Goal: Navigation & Orientation: Find specific page/section

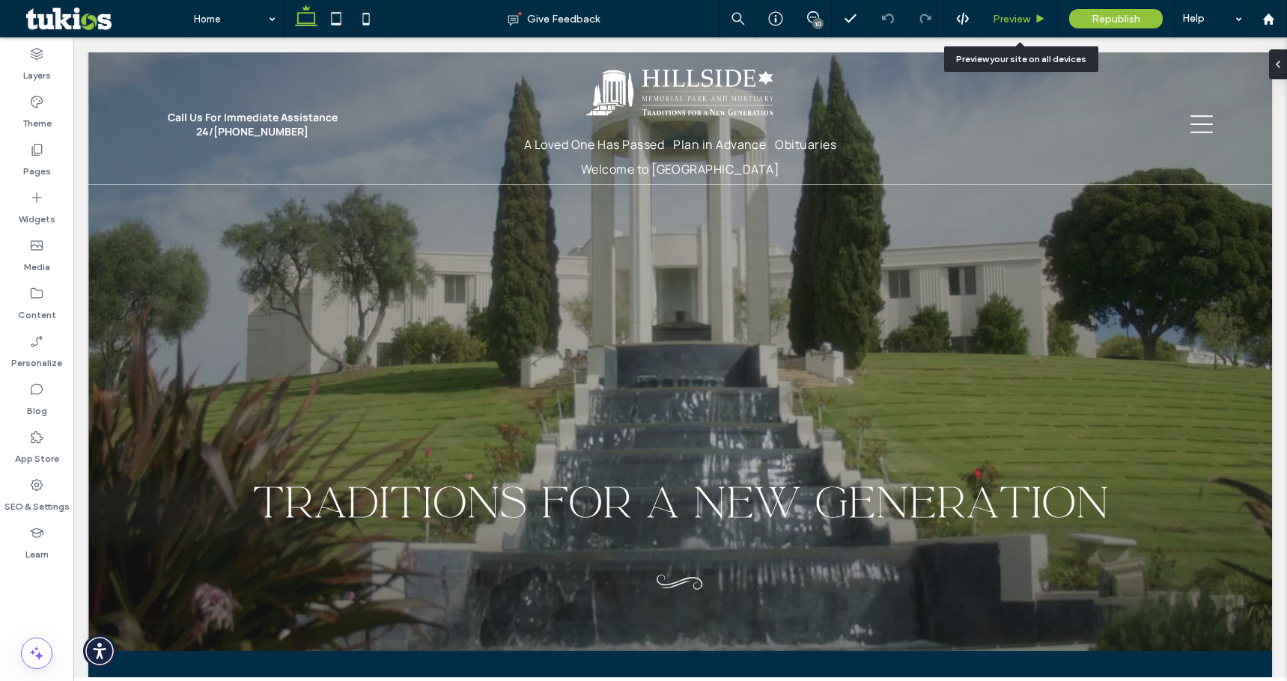
click at [1026, 7] on div "Preview" at bounding box center [1019, 18] width 76 height 37
click at [1019, 8] on div "Preview" at bounding box center [1019, 18] width 76 height 37
click at [1021, 23] on span "Preview" at bounding box center [1011, 19] width 37 height 13
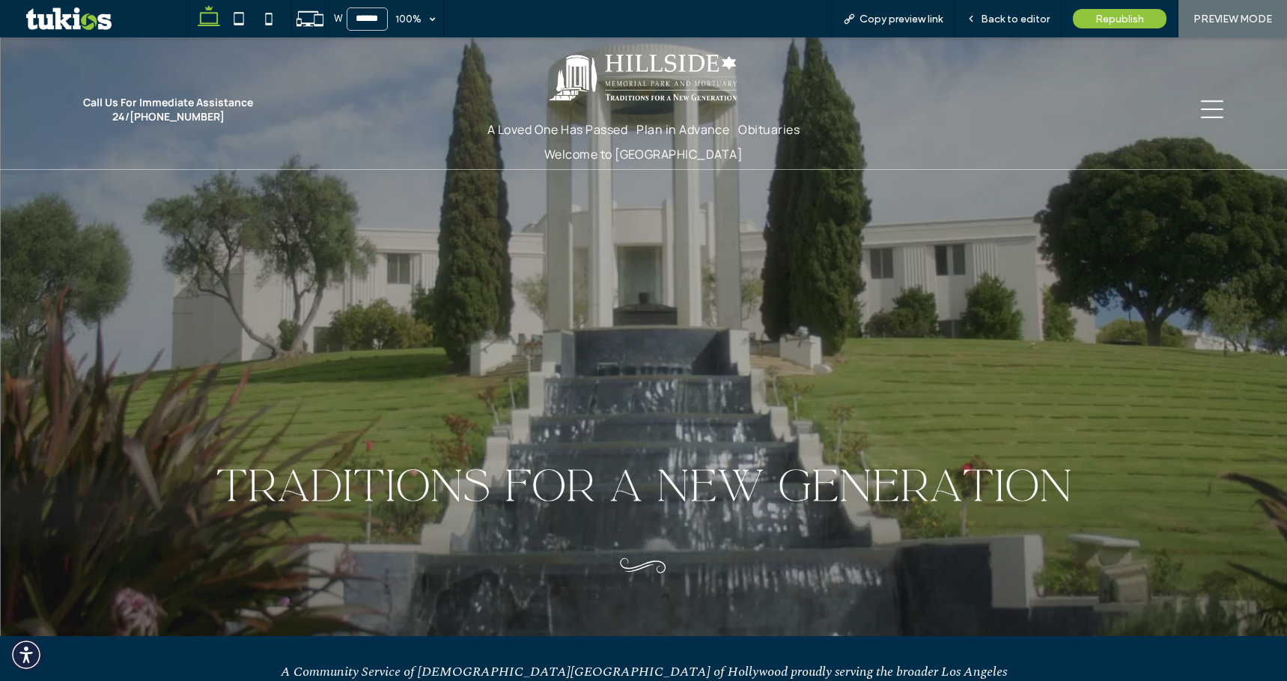
click at [1201, 111] on icon at bounding box center [1212, 109] width 22 height 22
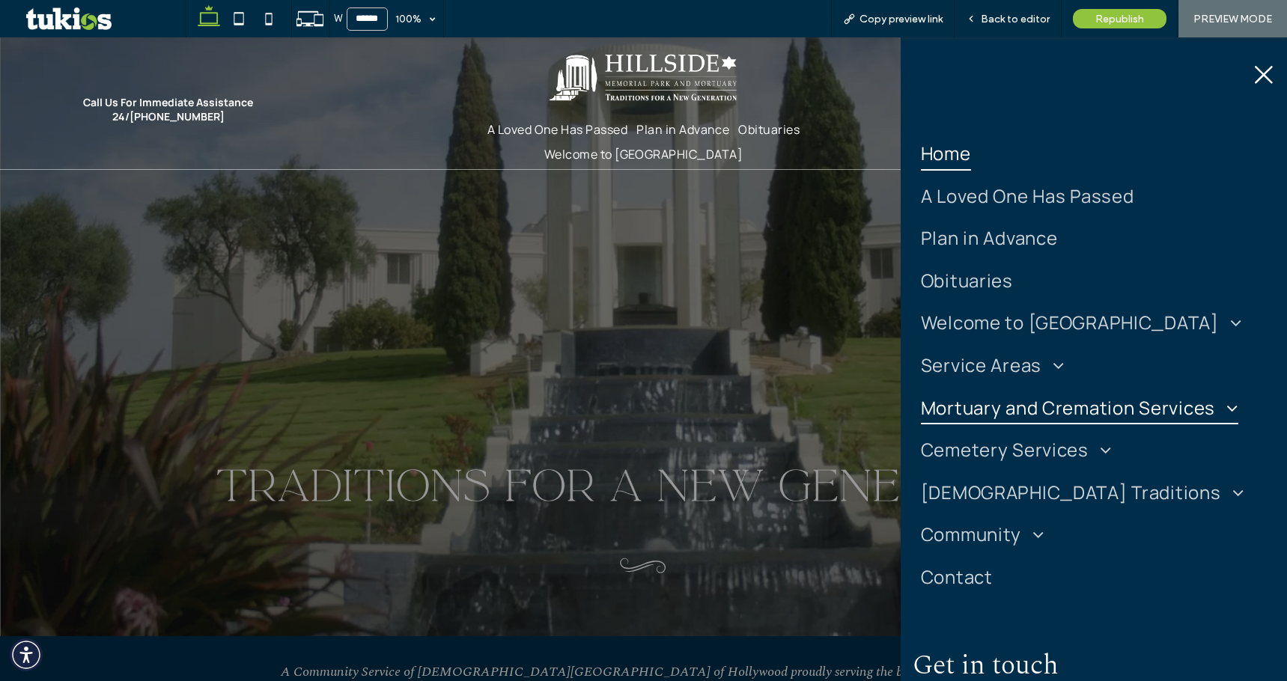
click at [1036, 424] on span "Mortuary and Cremation Services" at bounding box center [1079, 407] width 317 height 35
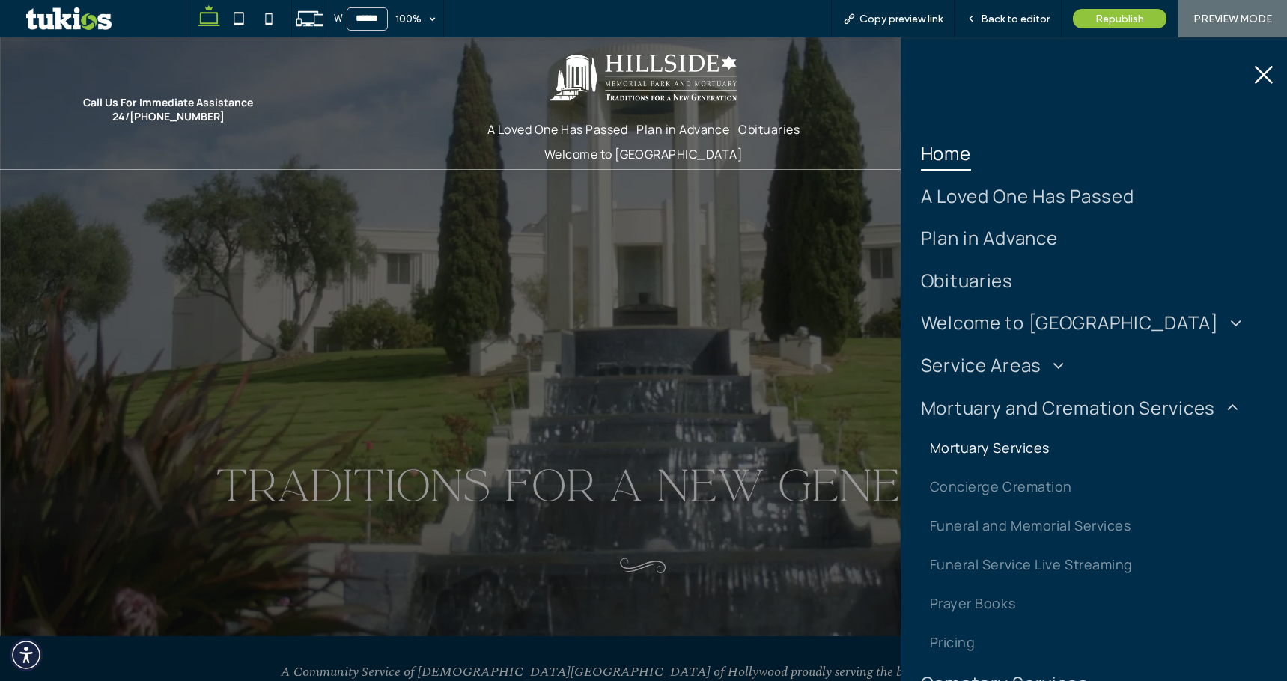
click at [1023, 459] on link "Mortuary Services" at bounding box center [1094, 447] width 347 height 39
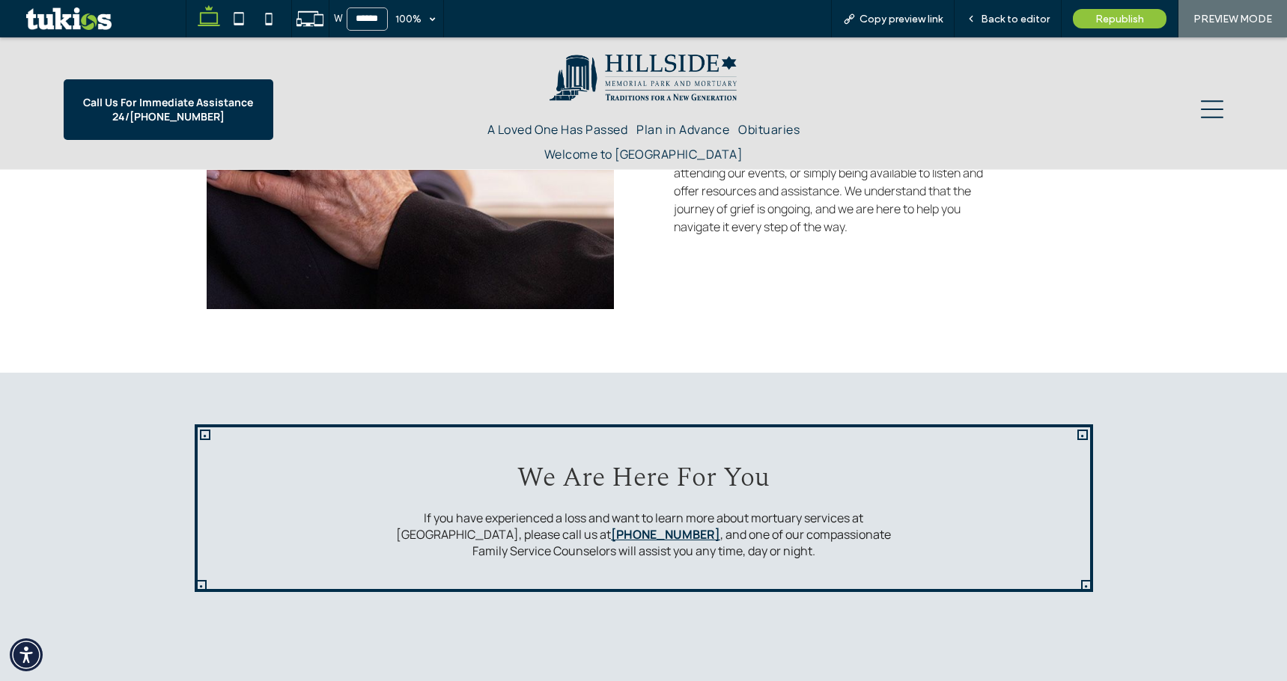
scroll to position [6063, 0]
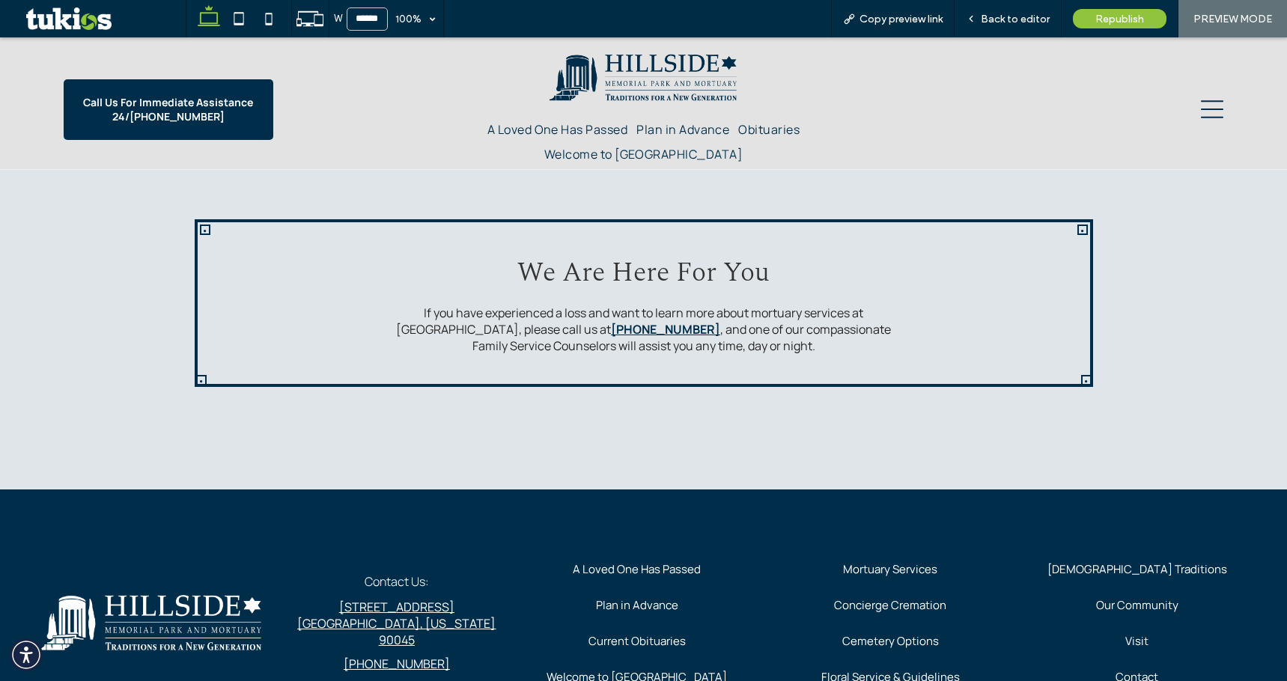
drag, startPoint x: 189, startPoint y: 351, endPoint x: 94, endPoint y: 284, distance: 116.5
click at [195, 350] on div "We Are Here For You If you have experienced a loss and want to learn more about…" at bounding box center [644, 303] width 898 height 168
